Goal: Find specific page/section: Find specific page/section

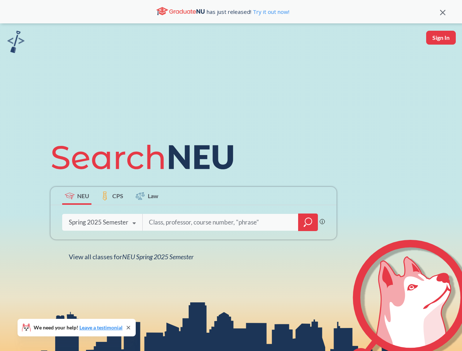
click at [231, 175] on icon at bounding box center [145, 157] width 190 height 41
click at [442, 12] on icon at bounding box center [442, 12] width 5 height 5
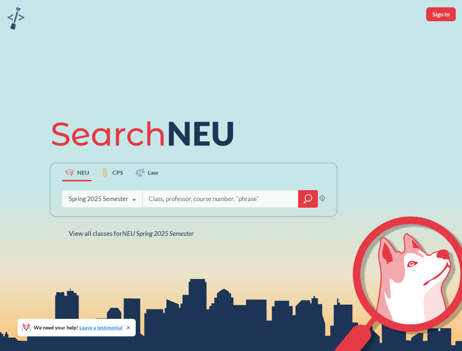
click at [440, 38] on div "NEU CPS Law Phrase search guarantees the exact search appears in the results. E…" at bounding box center [231, 175] width 462 height 351
click at [77, 196] on div "Spring 2025 Semester" at bounding box center [99, 199] width 60 height 8
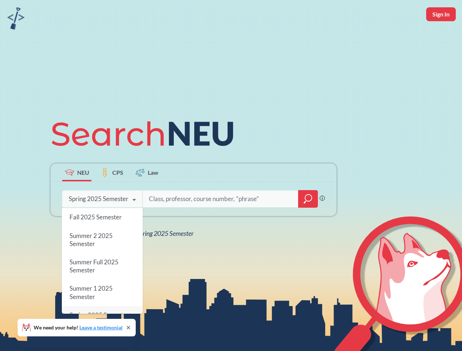
click at [112, 196] on div "Spring 2025 Semester" at bounding box center [99, 199] width 60 height 8
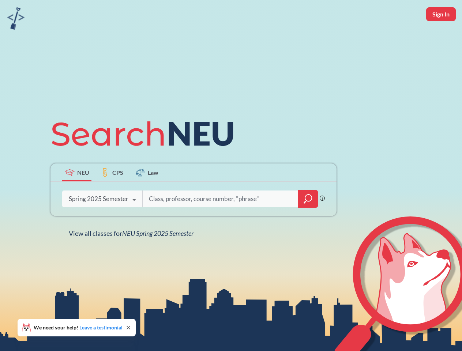
click at [147, 196] on div at bounding box center [229, 198] width 175 height 17
click at [308, 222] on div "NEU CPS Law Phrase search guarantees the exact search appears in the results. E…" at bounding box center [193, 175] width 295 height 124
click at [102, 222] on div "NEU CPS Law Phrase search guarantees the exact search appears in the results. E…" at bounding box center [193, 175] width 295 height 124
click at [134, 223] on div "NEU CPS Law Phrase search guarantees the exact search appears in the results. E…" at bounding box center [193, 175] width 295 height 124
click at [133, 257] on div "NEU CPS Law Phrase search guarantees the exact search appears in the results. E…" at bounding box center [231, 175] width 462 height 351
